Goal: Navigation & Orientation: Find specific page/section

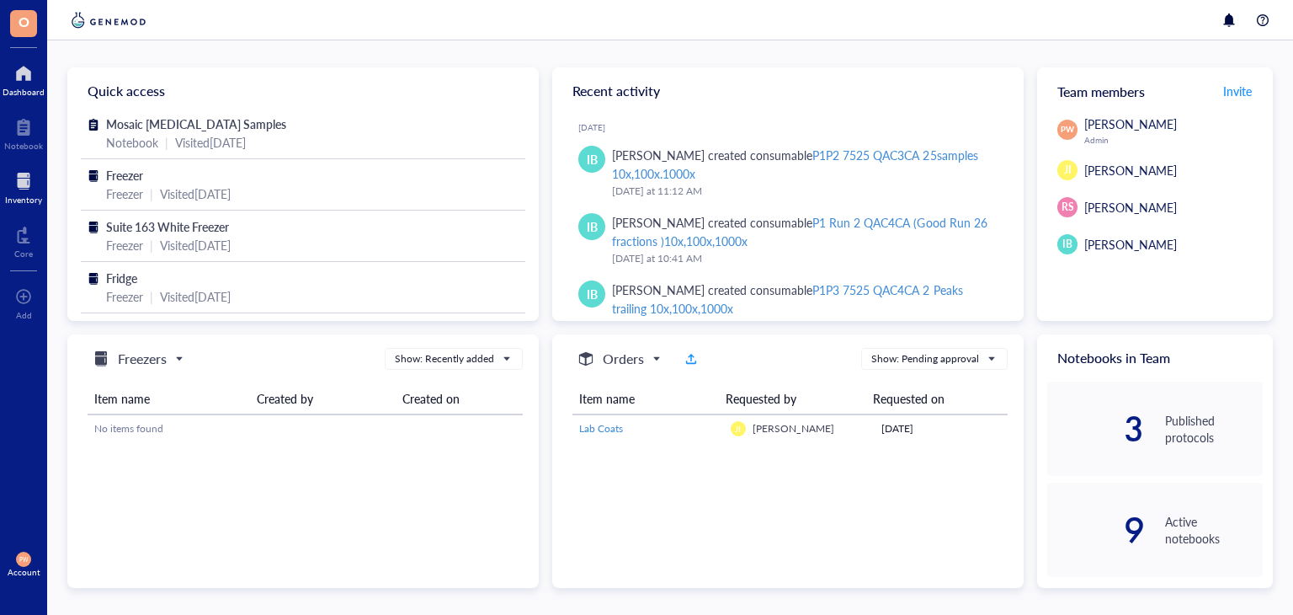
click at [13, 187] on div at bounding box center [23, 181] width 37 height 27
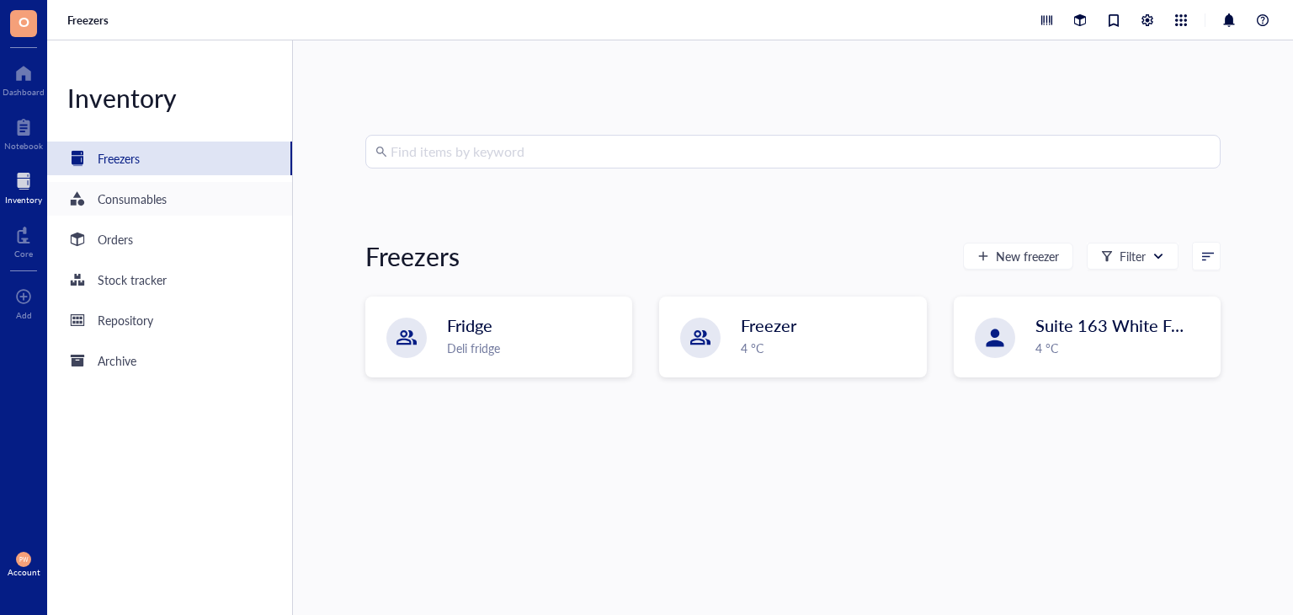
click at [179, 207] on div "Consumables" at bounding box center [169, 199] width 245 height 34
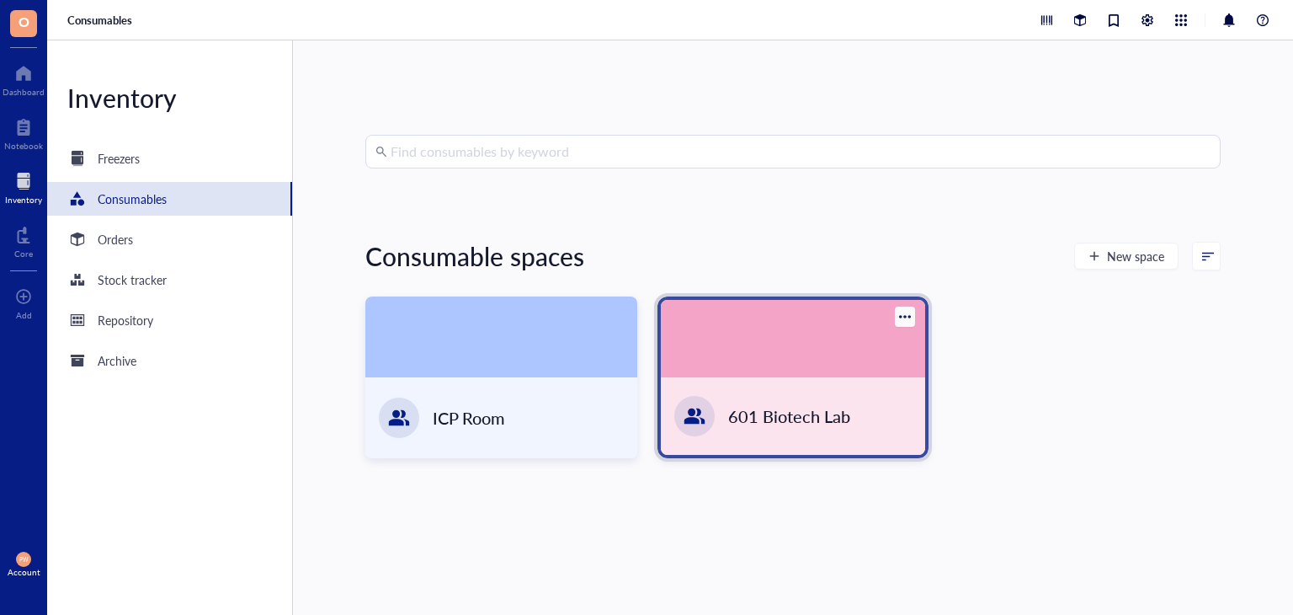
click at [739, 419] on div "601 Biotech Lab" at bounding box center [789, 416] width 122 height 24
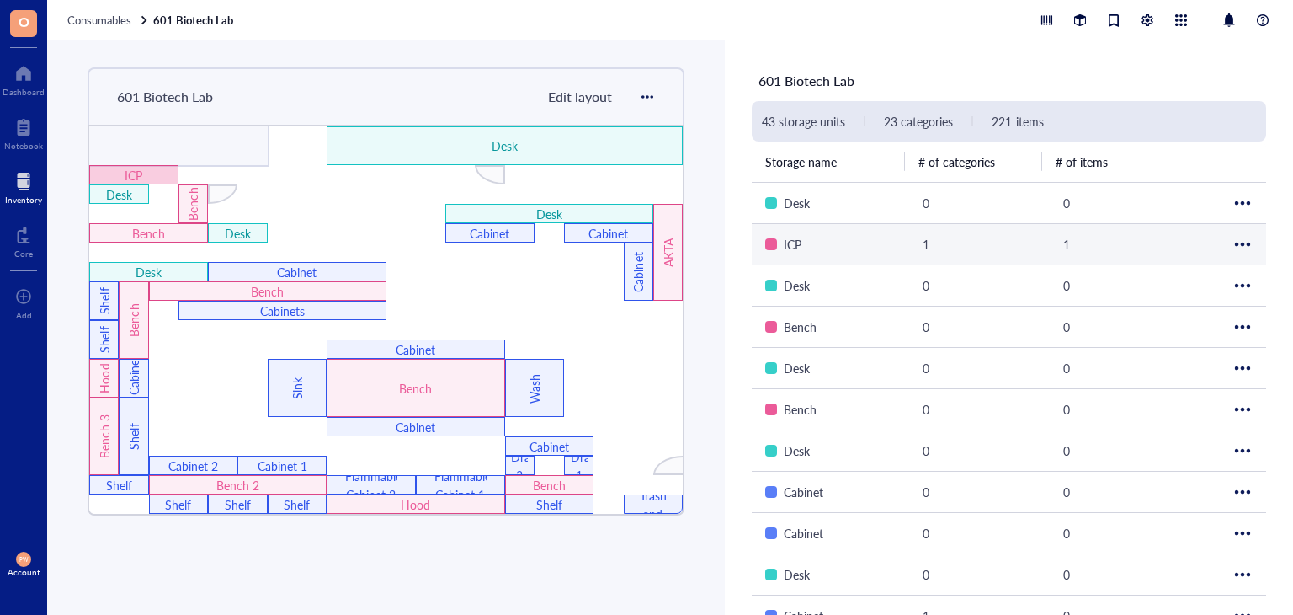
click at [158, 183] on div "ICP" at bounding box center [133, 174] width 89 height 19
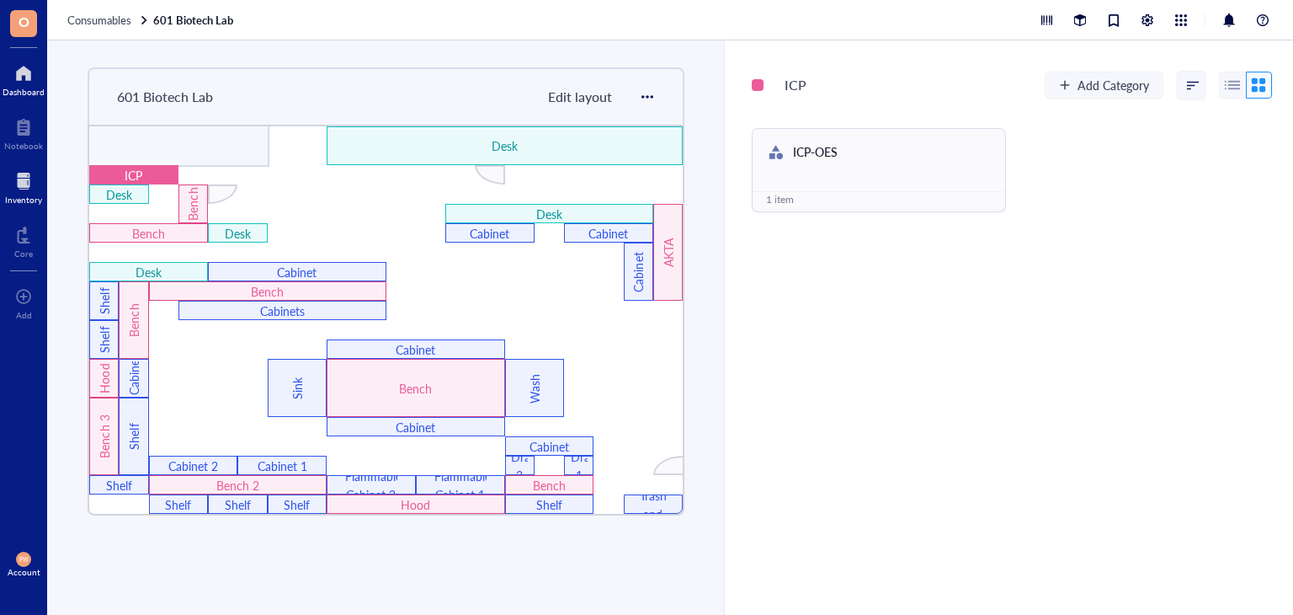
click at [27, 87] on div "Dashboard" at bounding box center [24, 92] width 42 height 10
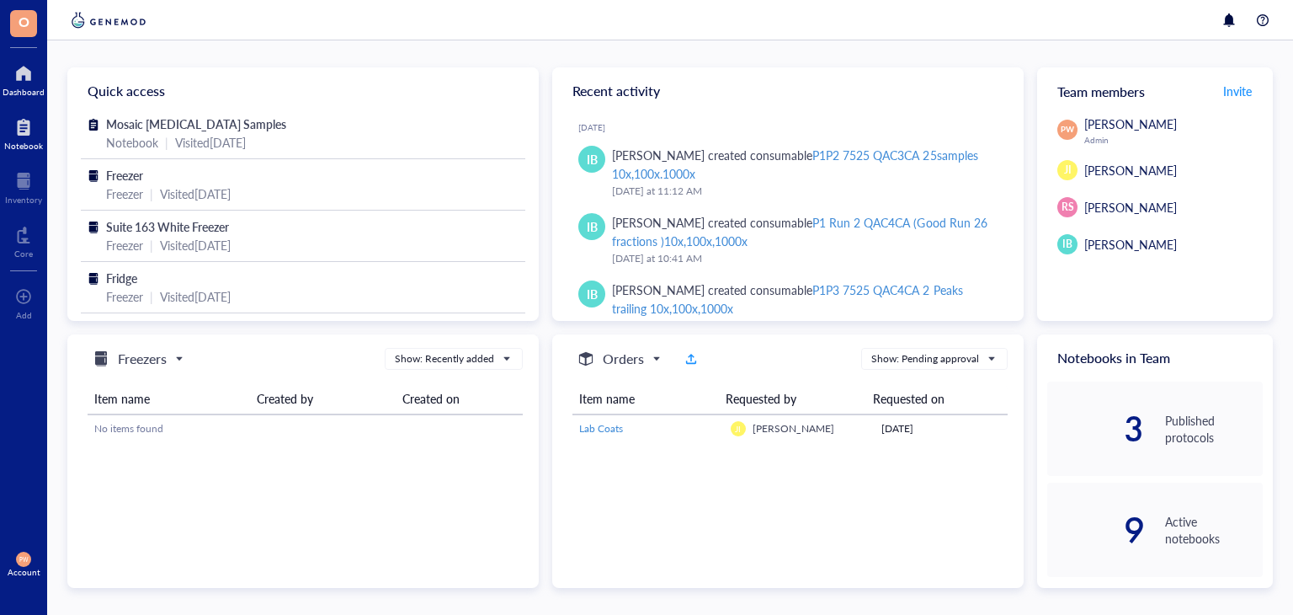
click at [27, 131] on div at bounding box center [23, 127] width 39 height 27
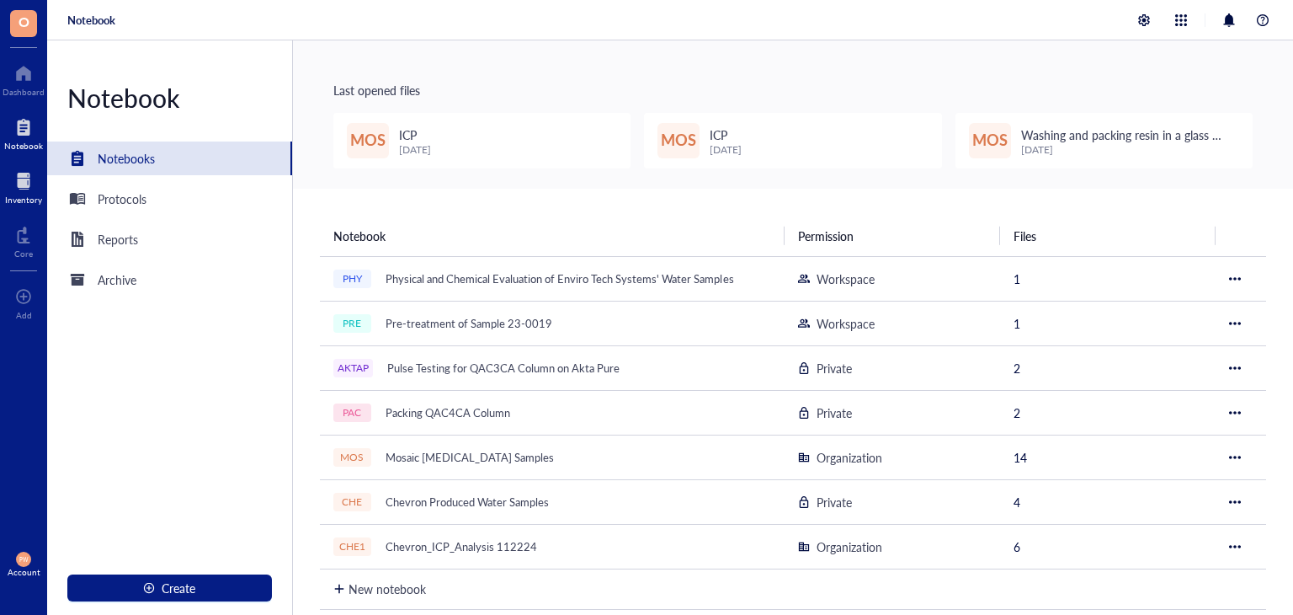
click at [33, 186] on div at bounding box center [23, 181] width 37 height 27
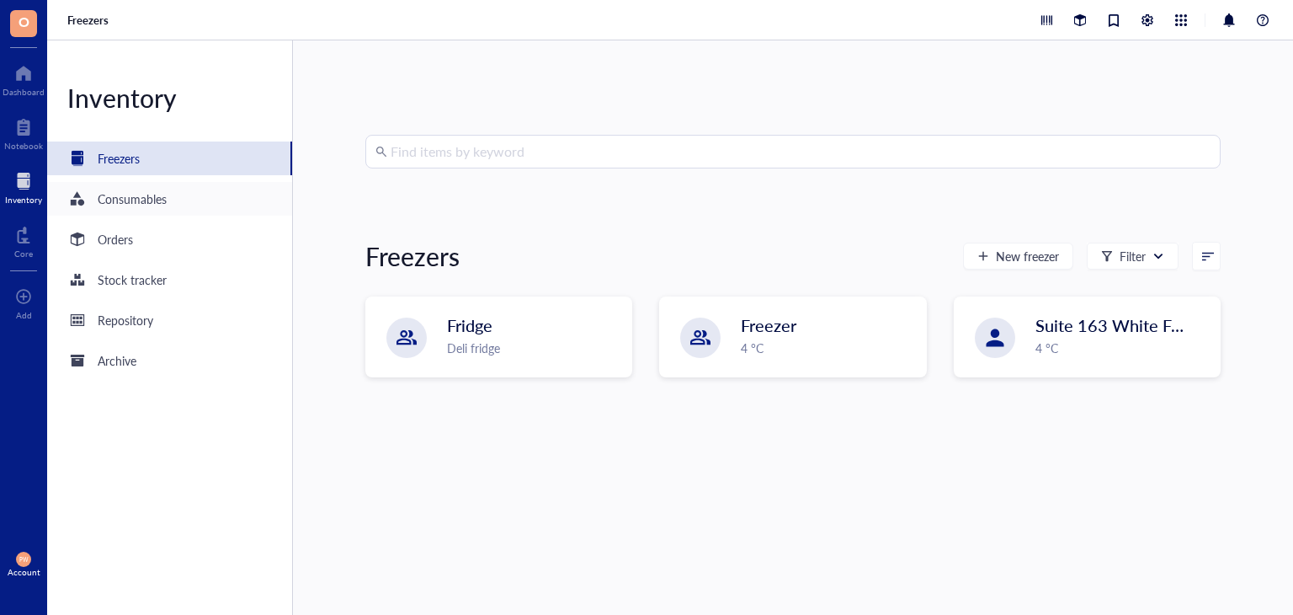
click at [213, 206] on div "Consumables" at bounding box center [169, 199] width 245 height 34
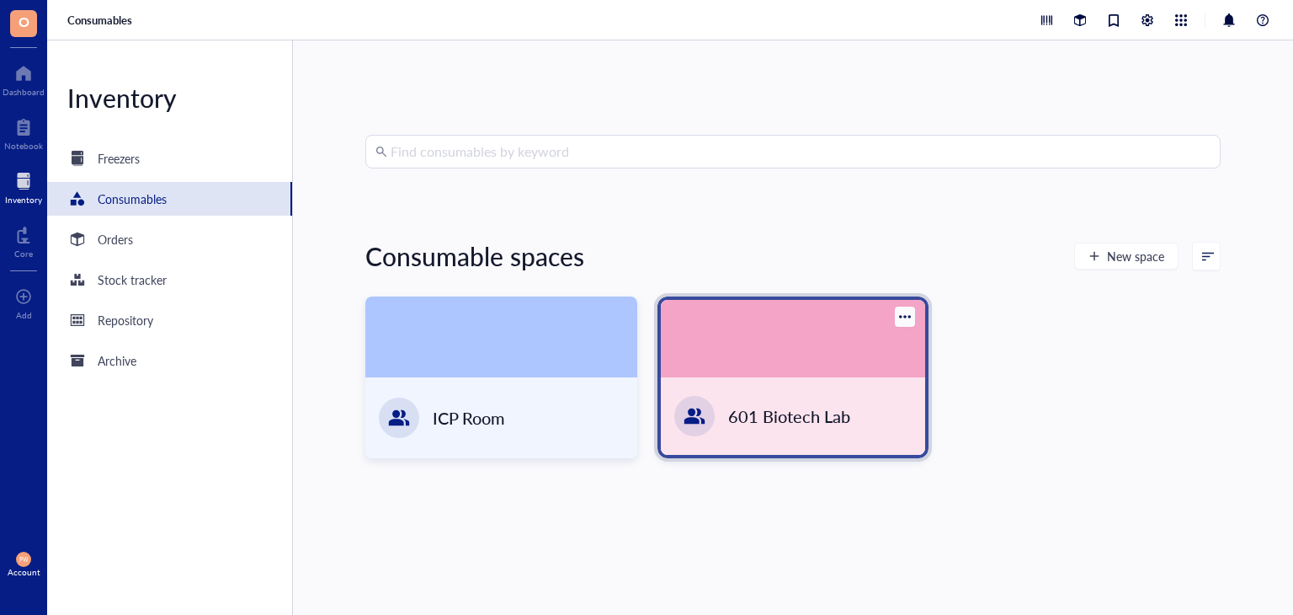
click at [709, 423] on div at bounding box center [694, 416] width 48 height 48
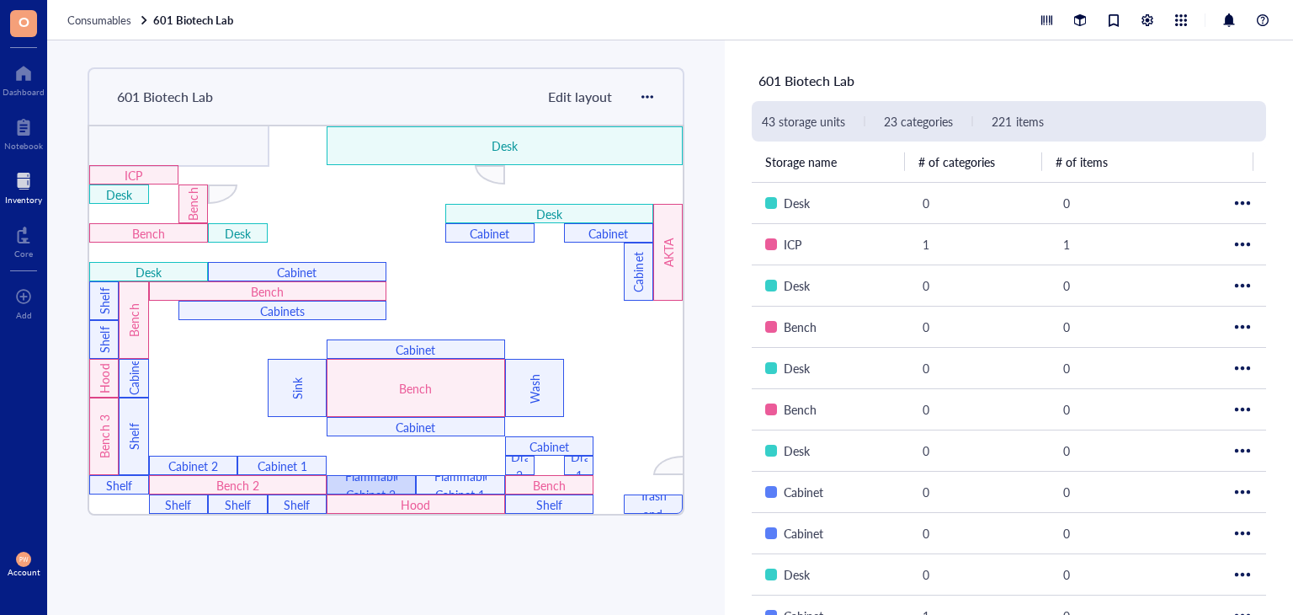
click at [389, 476] on div "Flammable Cabinet 2" at bounding box center [371, 485] width 52 height 37
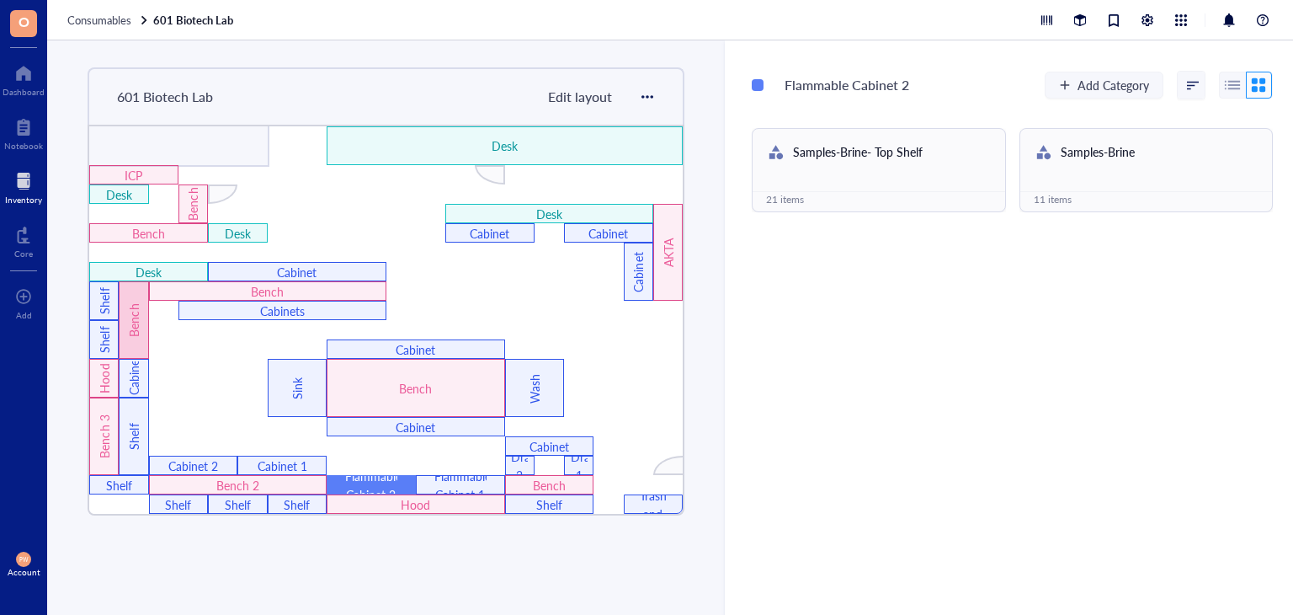
click at [125, 317] on div "Bench" at bounding box center [134, 319] width 19 height 67
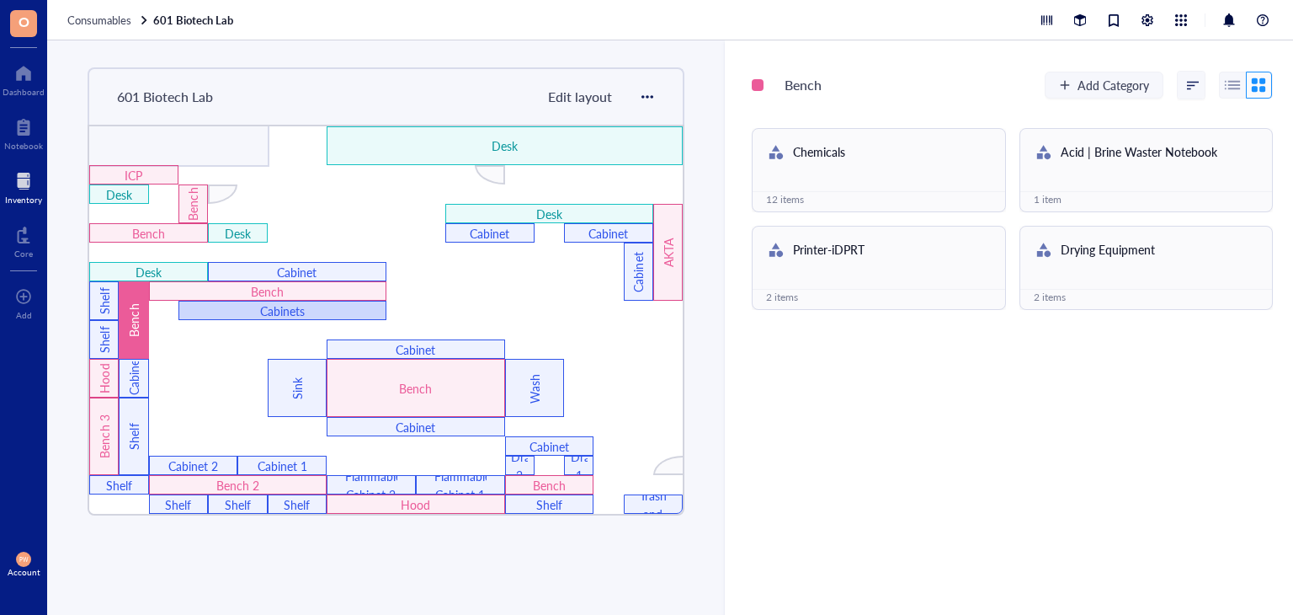
click at [300, 311] on div "Cabinets" at bounding box center [283, 310] width 124 height 19
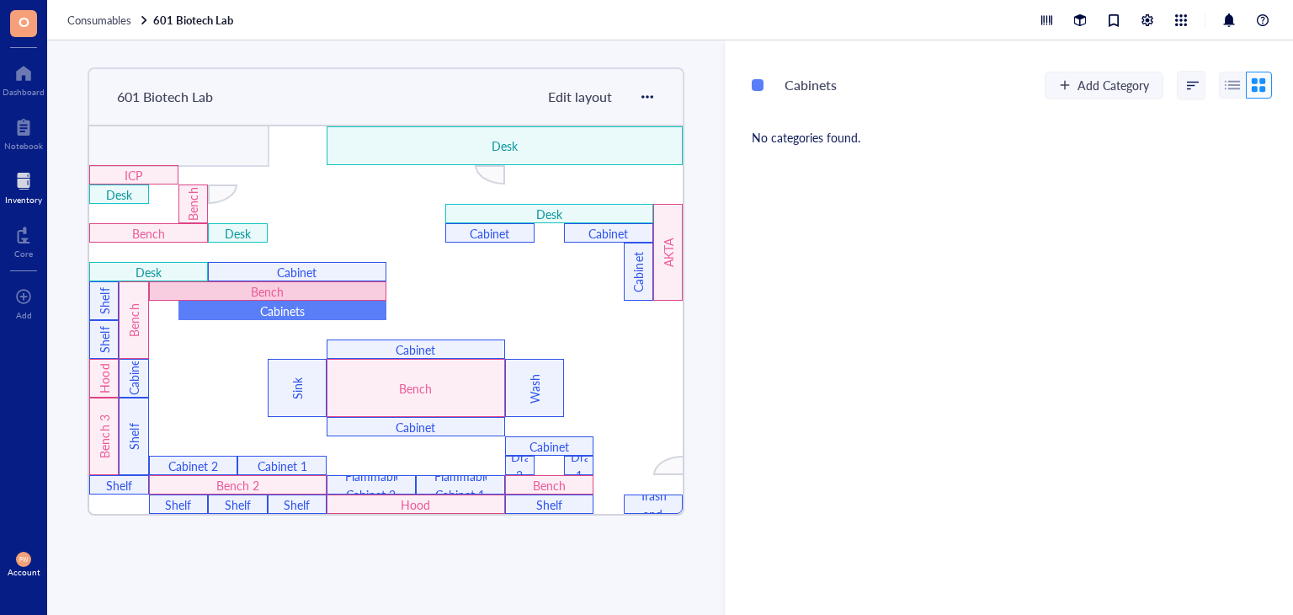
click at [298, 287] on div "Bench" at bounding box center [267, 291] width 141 height 19
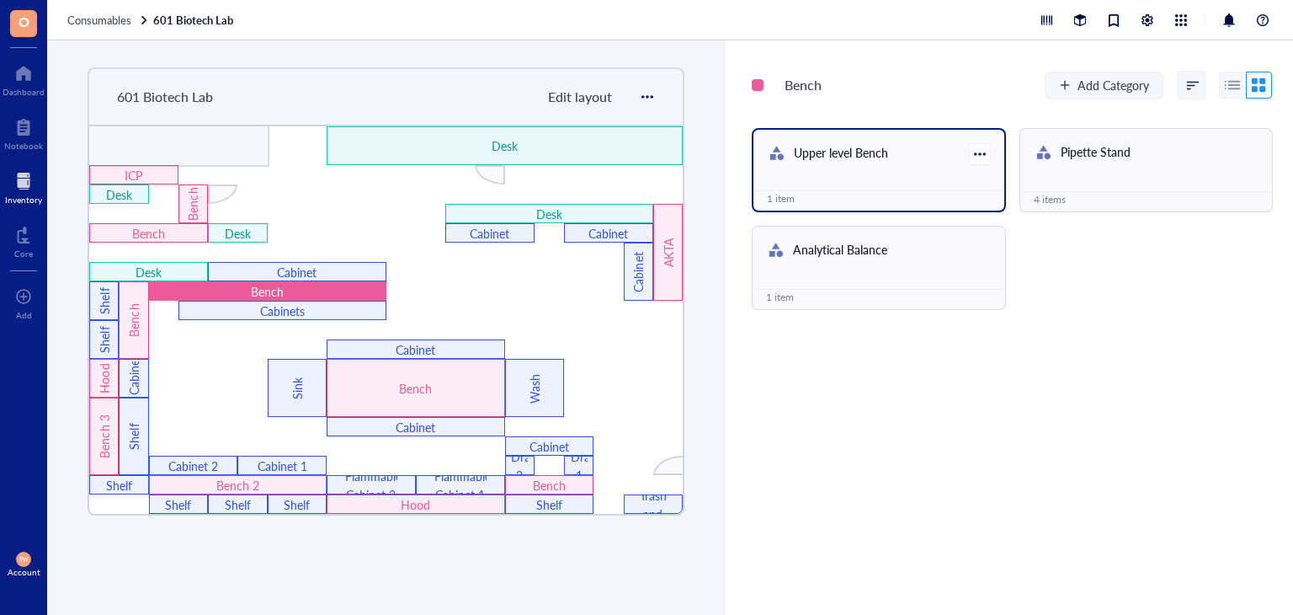
click at [845, 202] on div "1 item" at bounding box center [878, 198] width 223 height 15
